Goal: Information Seeking & Learning: Understand process/instructions

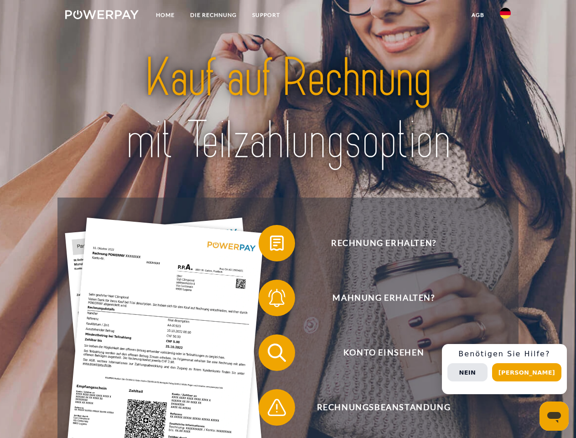
click at [102, 16] on img at bounding box center [101, 14] width 73 height 9
click at [506, 16] on img at bounding box center [505, 13] width 11 height 11
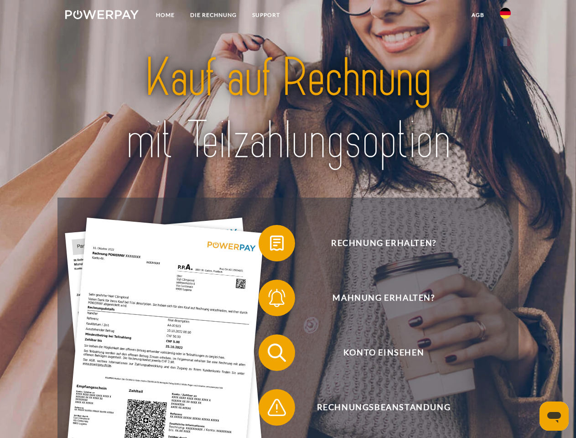
click at [478, 15] on link "agb" at bounding box center [478, 15] width 28 height 16
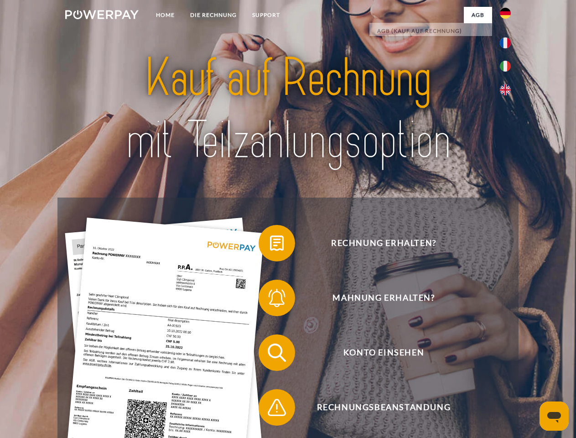
click at [270, 245] on span at bounding box center [263, 243] width 46 height 46
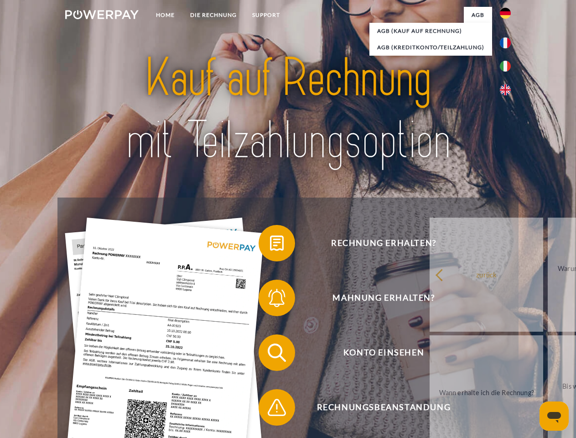
click at [270, 300] on span at bounding box center [263, 298] width 46 height 46
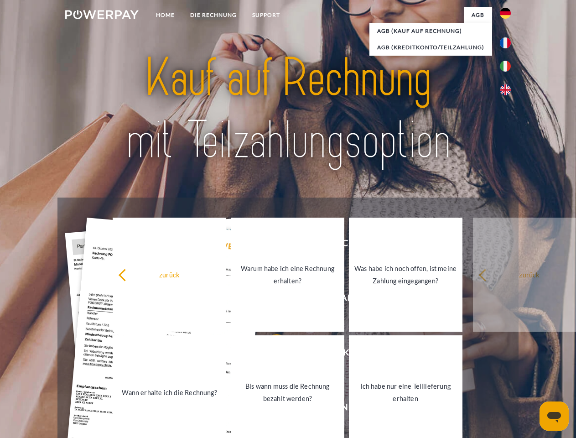
click at [270, 355] on link "Bis wann muss die Rechnung bezahlt werden?" at bounding box center [288, 392] width 114 height 114
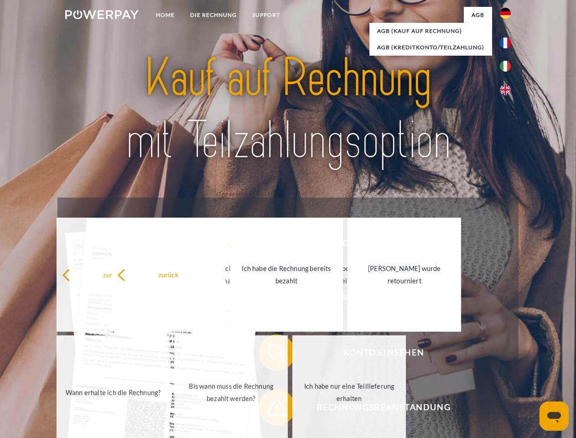
click at [270, 409] on span at bounding box center [263, 408] width 46 height 46
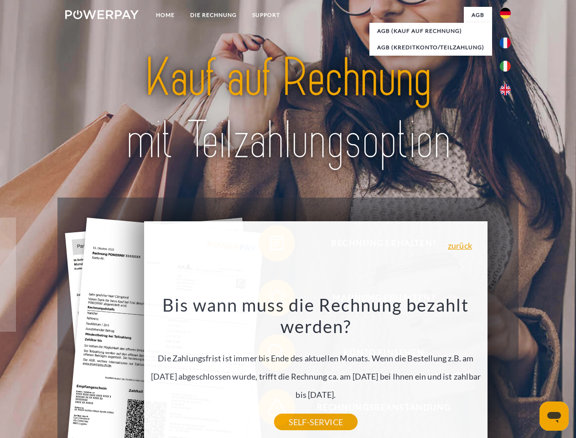
click at [508, 369] on div "Rechnung erhalten? Mahnung erhalten? Konto einsehen" at bounding box center [287, 380] width 461 height 365
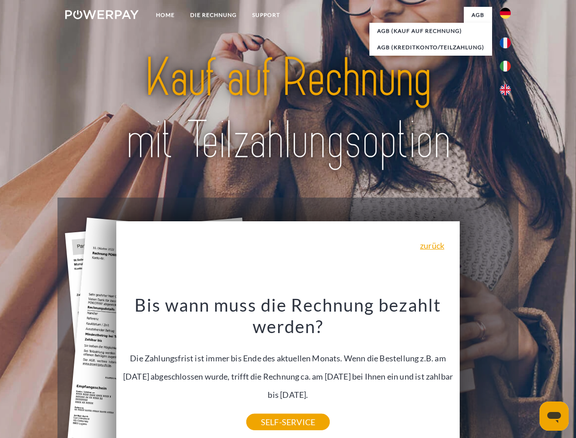
click at [485, 371] on span "Konto einsehen" at bounding box center [384, 352] width 224 height 36
click at [530, 372] on header "Home DIE RECHNUNG SUPPORT" at bounding box center [288, 315] width 576 height 630
